Goal: Task Accomplishment & Management: Complete application form

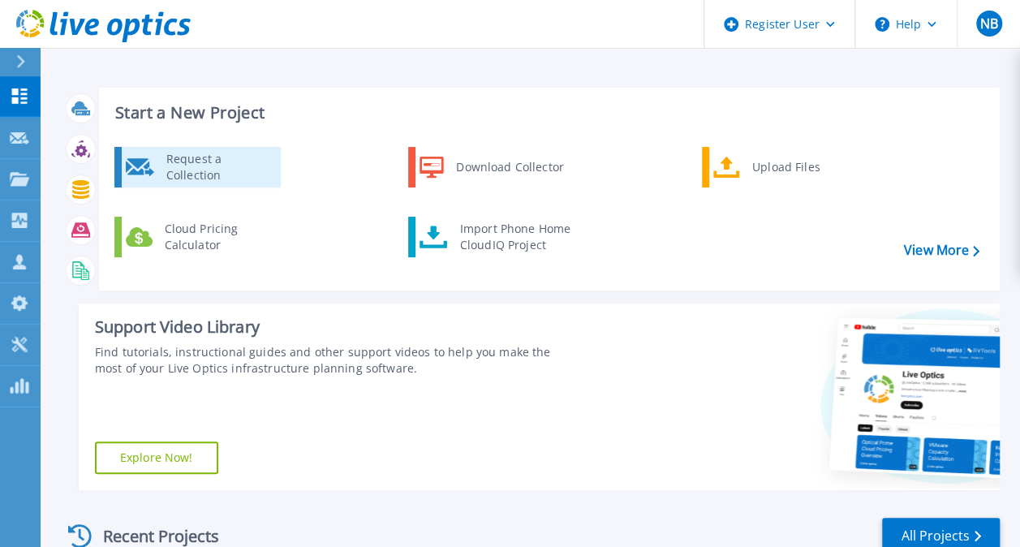
click at [232, 174] on div "Request a Collection" at bounding box center [217, 167] width 118 height 32
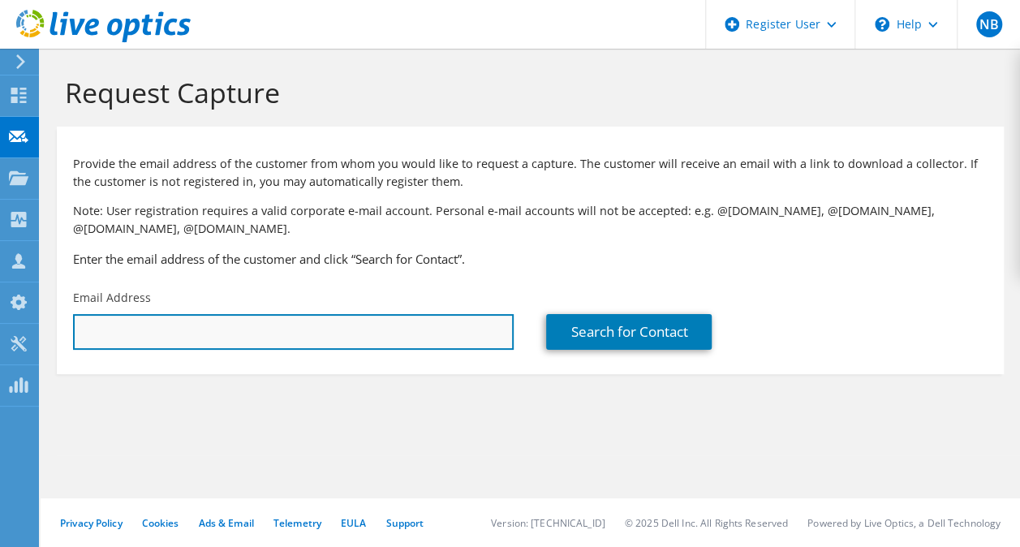
click at [198, 342] on input "text" at bounding box center [293, 332] width 441 height 36
paste input "[PERSON_NAME][EMAIL_ADDRESS][PERSON_NAME][DOMAIN_NAME]"
type input "[PERSON_NAME][EMAIL_ADDRESS][PERSON_NAME][DOMAIN_NAME]"
drag, startPoint x: 258, startPoint y: 329, endPoint x: 275, endPoint y: 339, distance: 19.6
click at [256, 331] on input "text" at bounding box center [293, 332] width 441 height 36
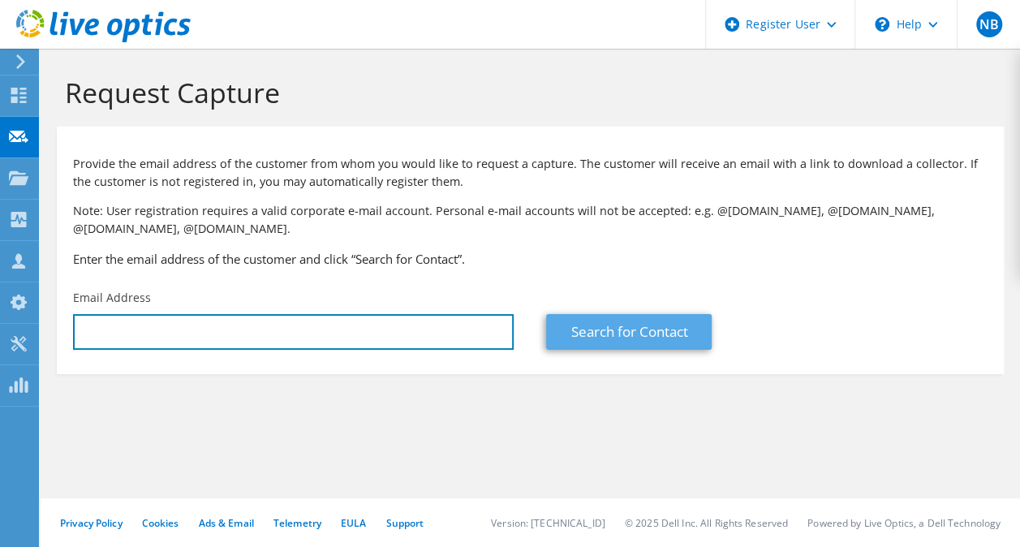
paste input "[PERSON_NAME][EMAIL_ADDRESS][PERSON_NAME][DOMAIN_NAME]"
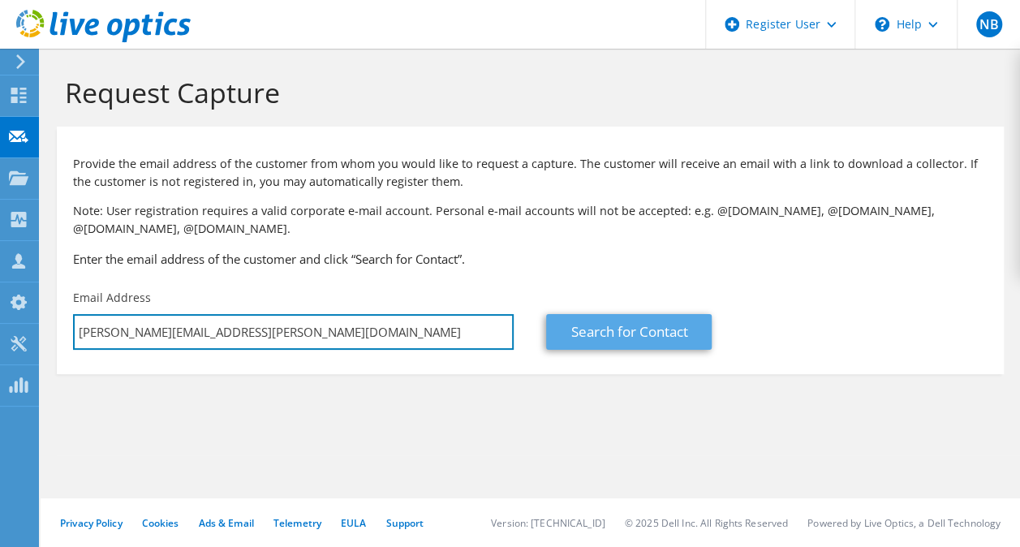
type input "[PERSON_NAME][EMAIL_ADDRESS][PERSON_NAME][DOMAIN_NAME]"
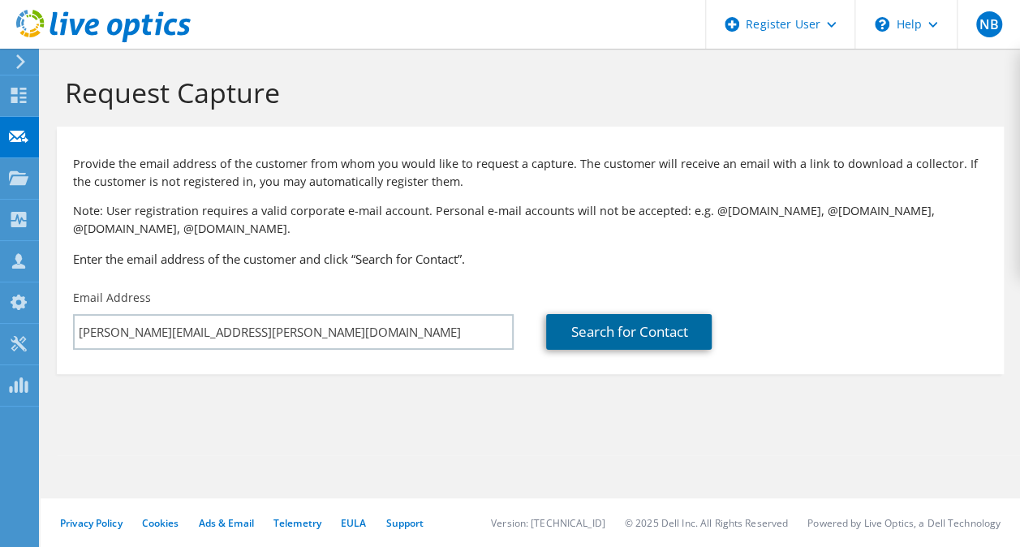
click at [633, 330] on link "Search for Contact" at bounding box center [629, 332] width 166 height 36
type input "RIVERHEAD COMMERCIAL SERVICES LIMITED"
type input "[PERSON_NAME]"
type input "[GEOGRAPHIC_DATA]"
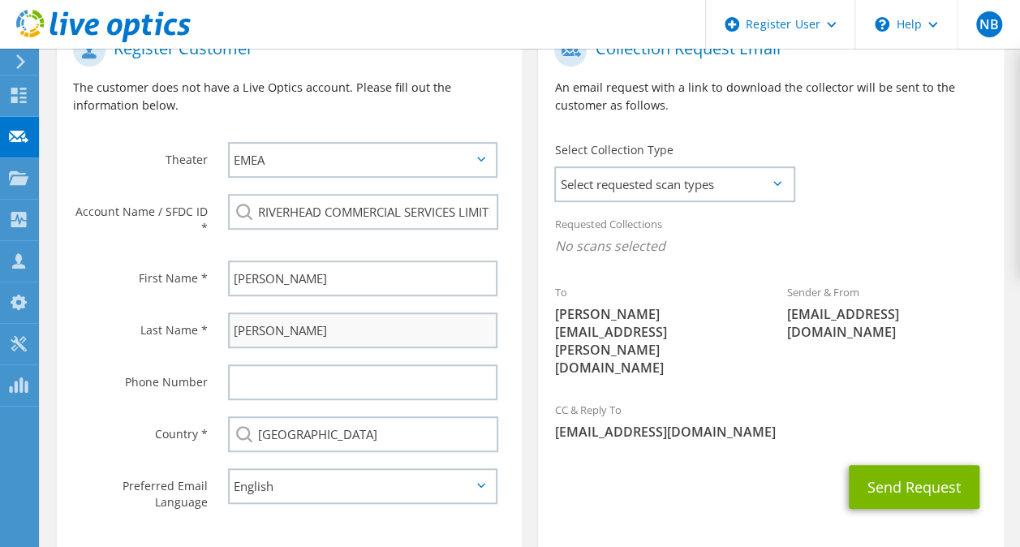
scroll to position [461, 0]
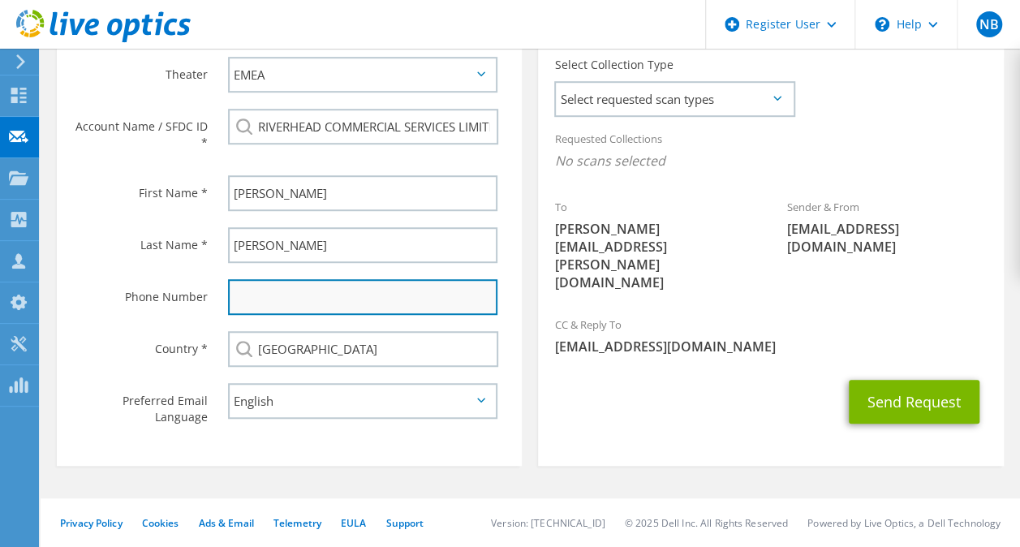
click at [314, 291] on input "text" at bounding box center [362, 297] width 269 height 36
paste input "7399 936927"
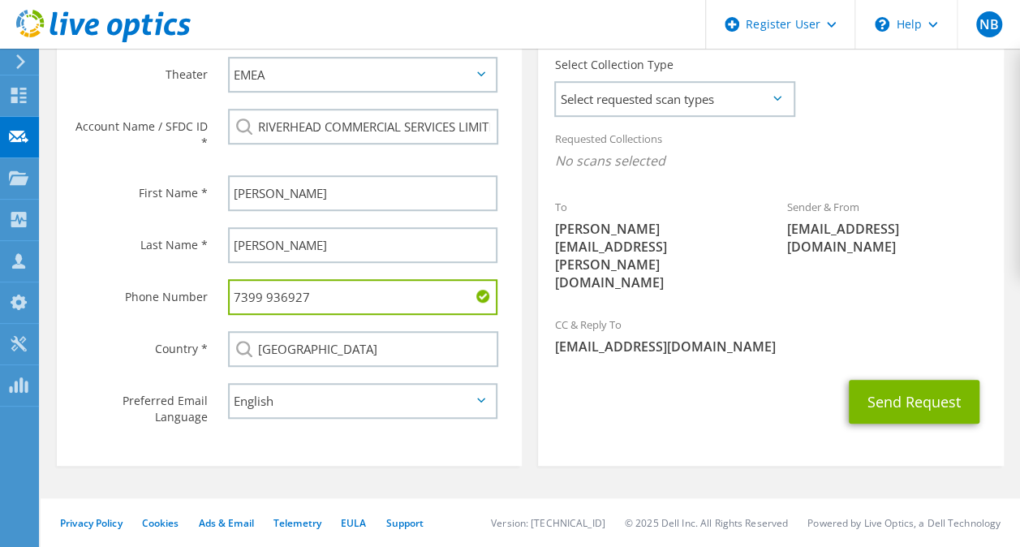
click at [263, 295] on input "7399 936927" at bounding box center [362, 297] width 269 height 36
type input "7399936927"
click at [719, 373] on div "Send Request" at bounding box center [770, 402] width 465 height 60
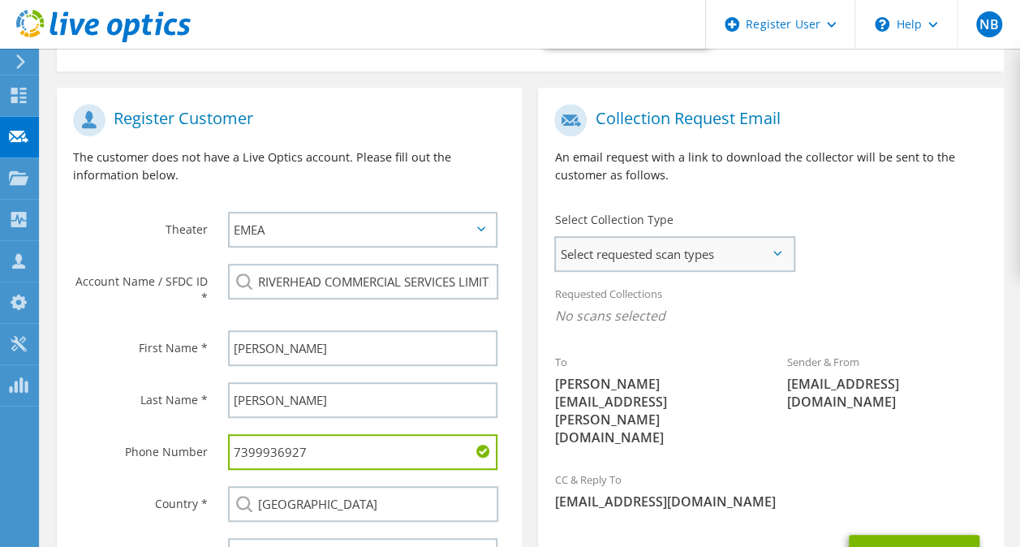
scroll to position [217, 0]
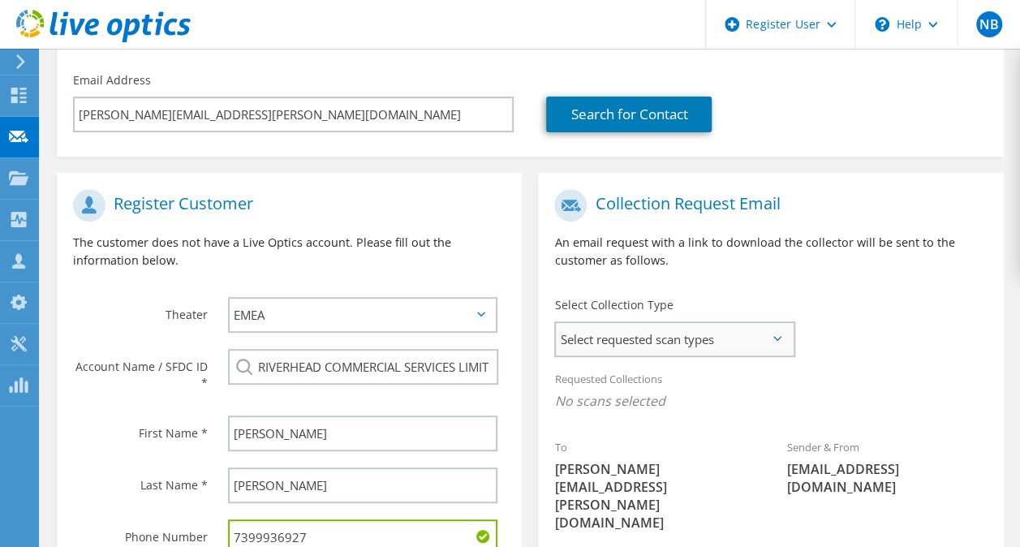
click at [690, 330] on span "Select requested scan types" at bounding box center [674, 339] width 237 height 32
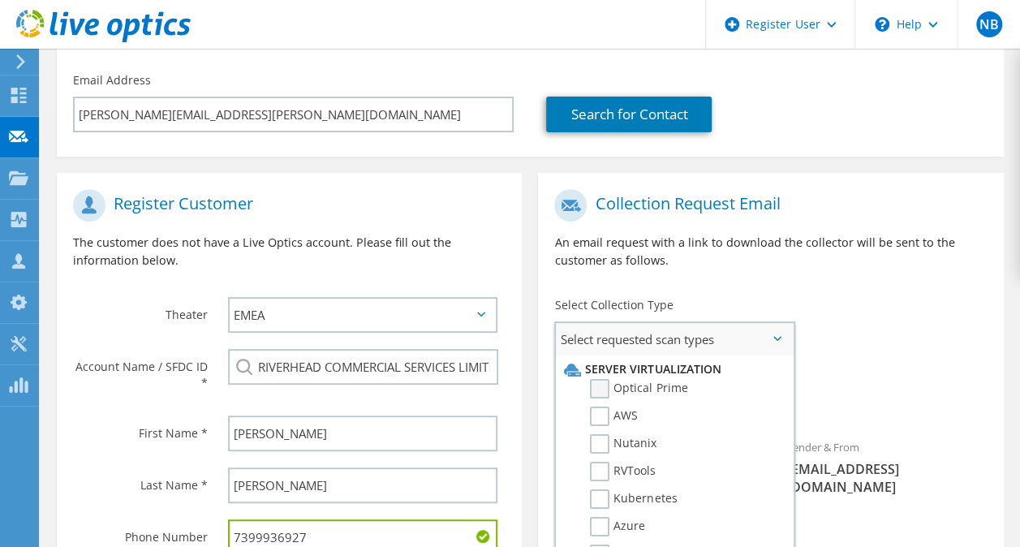
click at [600, 388] on label "Optical Prime" at bounding box center [638, 388] width 97 height 19
click at [0, 0] on input "Optical Prime" at bounding box center [0, 0] width 0 height 0
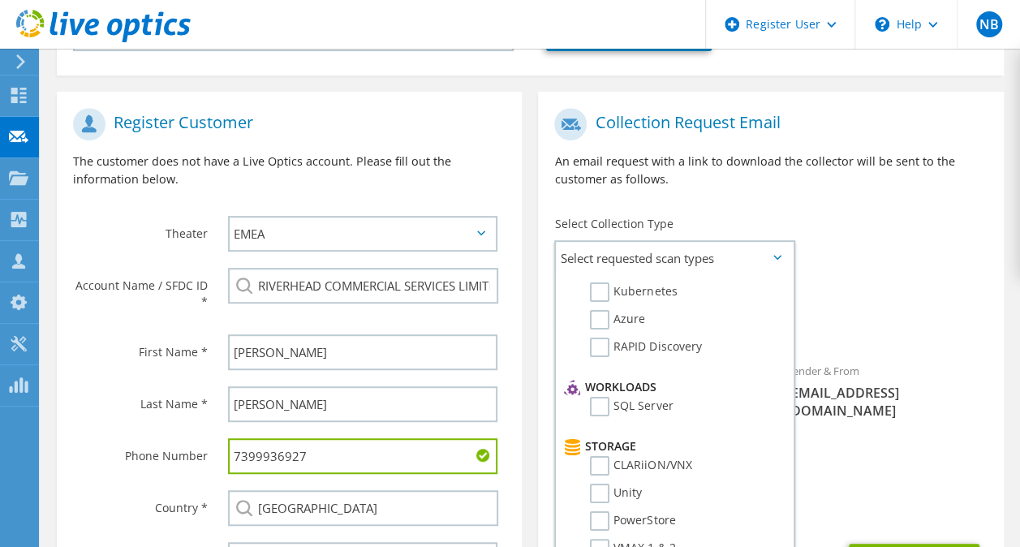
scroll to position [243, 0]
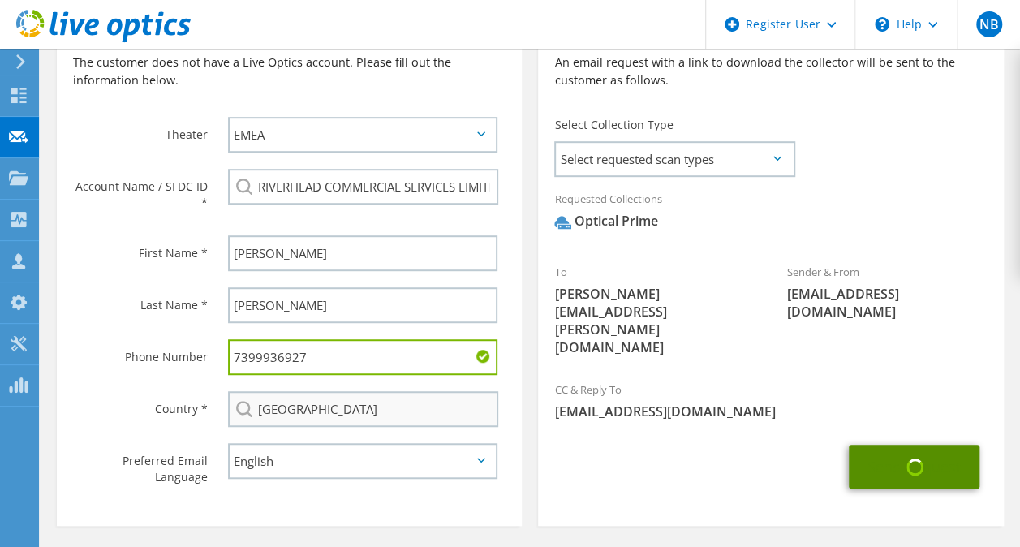
scroll to position [461, 0]
